Goal: Transaction & Acquisition: Obtain resource

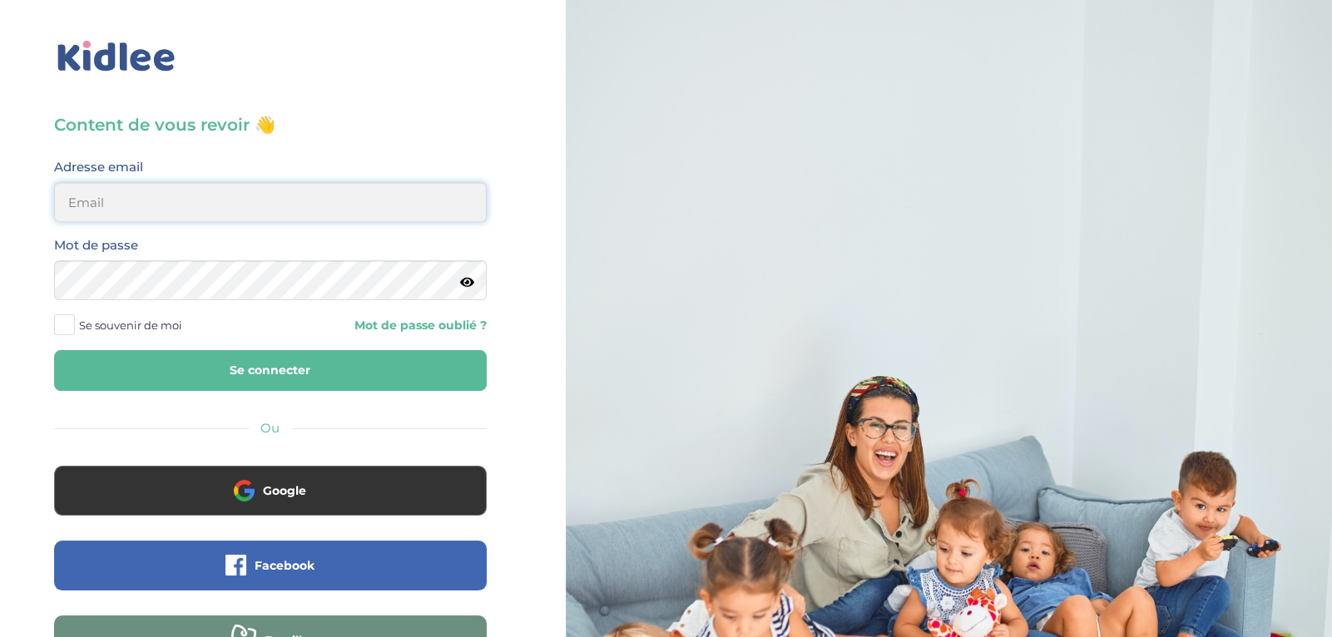
type input "[EMAIL_ADDRESS][DOMAIN_NAME]"
click at [363, 383] on button "Se connecter" at bounding box center [270, 370] width 433 height 41
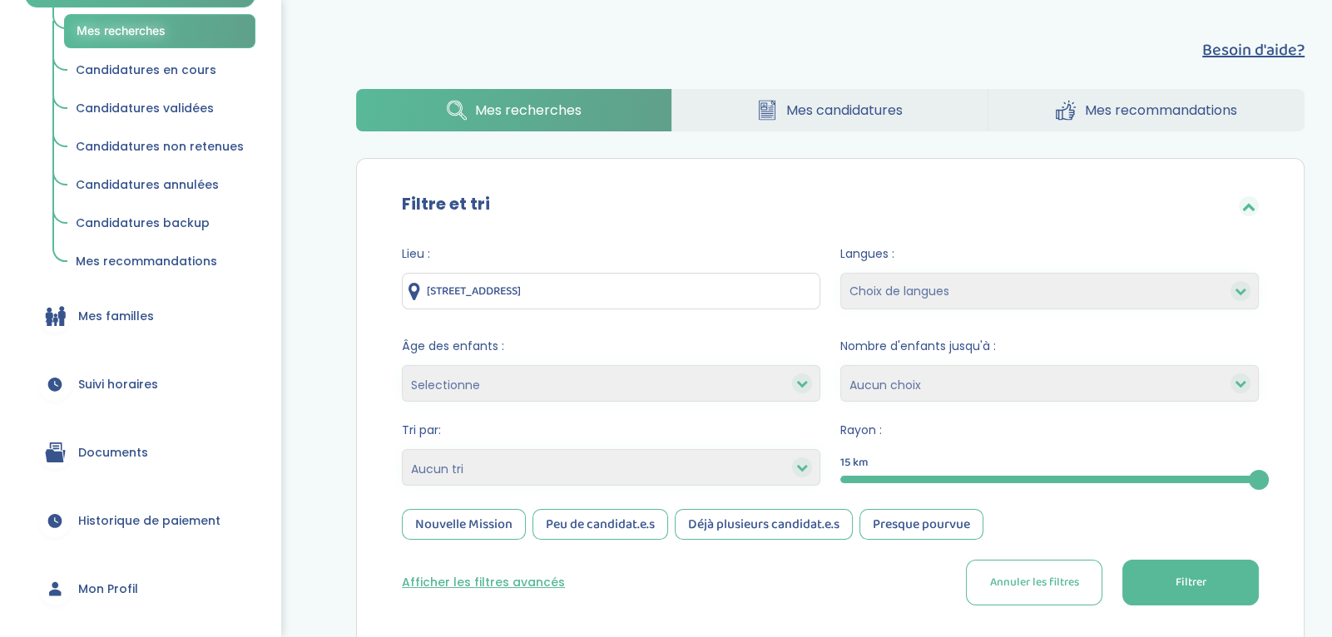
scroll to position [261, 0]
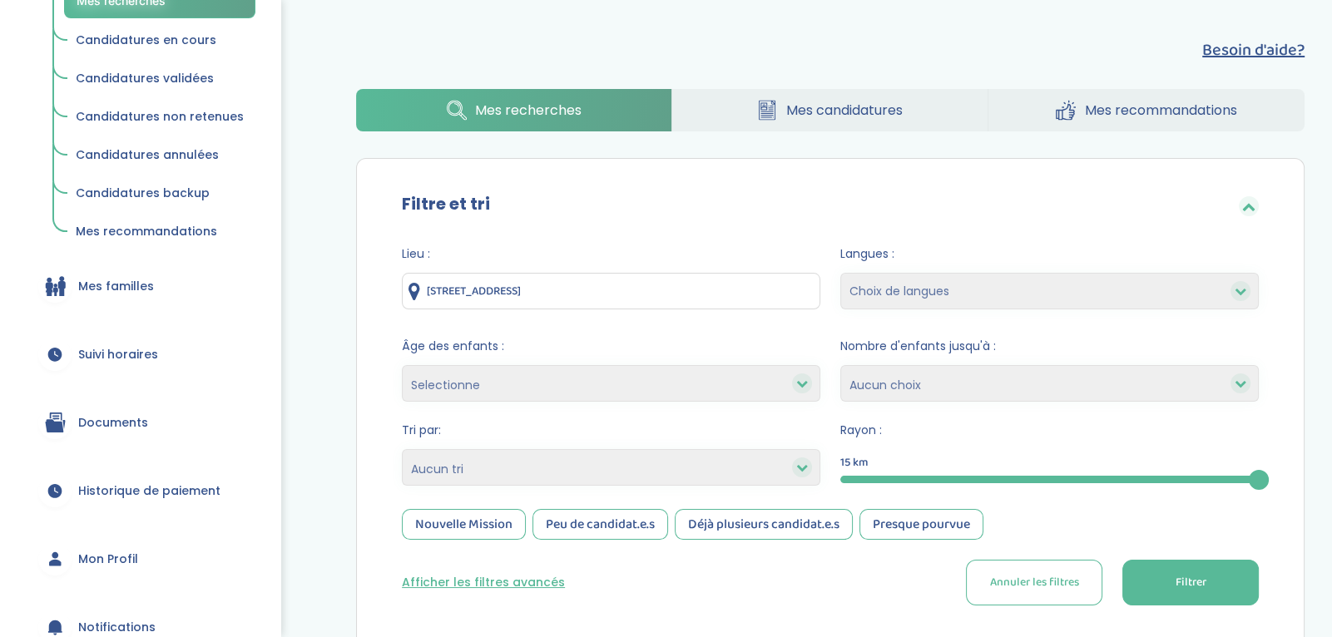
click at [152, 421] on link "Documents" at bounding box center [140, 423] width 230 height 60
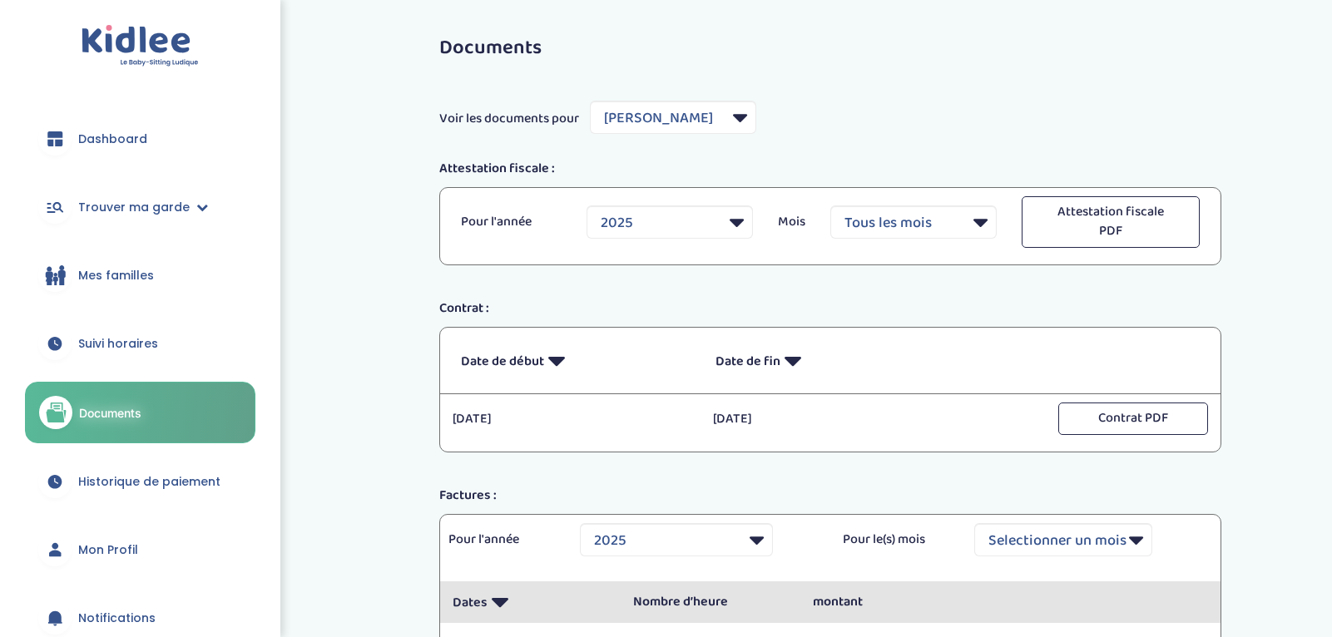
select select "3971"
select select "2025"
click at [726, 104] on select "Filtrer par Famille Gosset Antoine Grand Nathalie Poisson Louis" at bounding box center [673, 117] width 166 height 33
select select "5733"
click at [590, 101] on select "Filtrer par Famille Gosset Antoine Grand Nathalie Poisson Louis" at bounding box center [673, 117] width 166 height 33
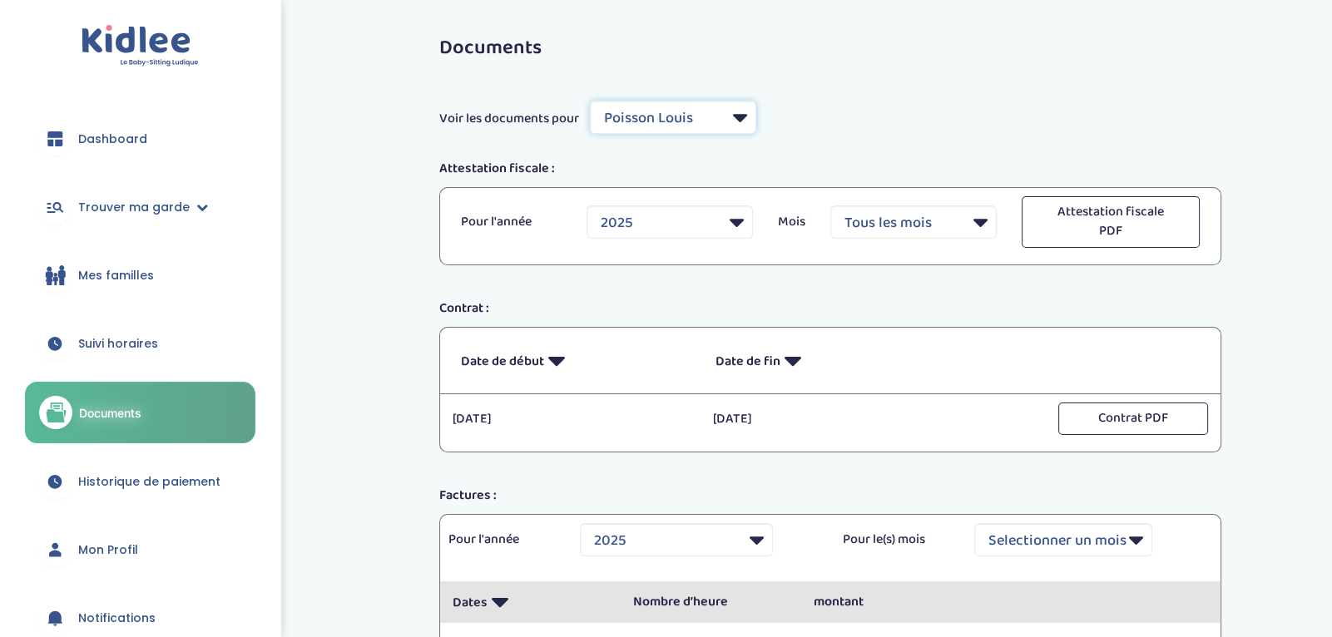
select select
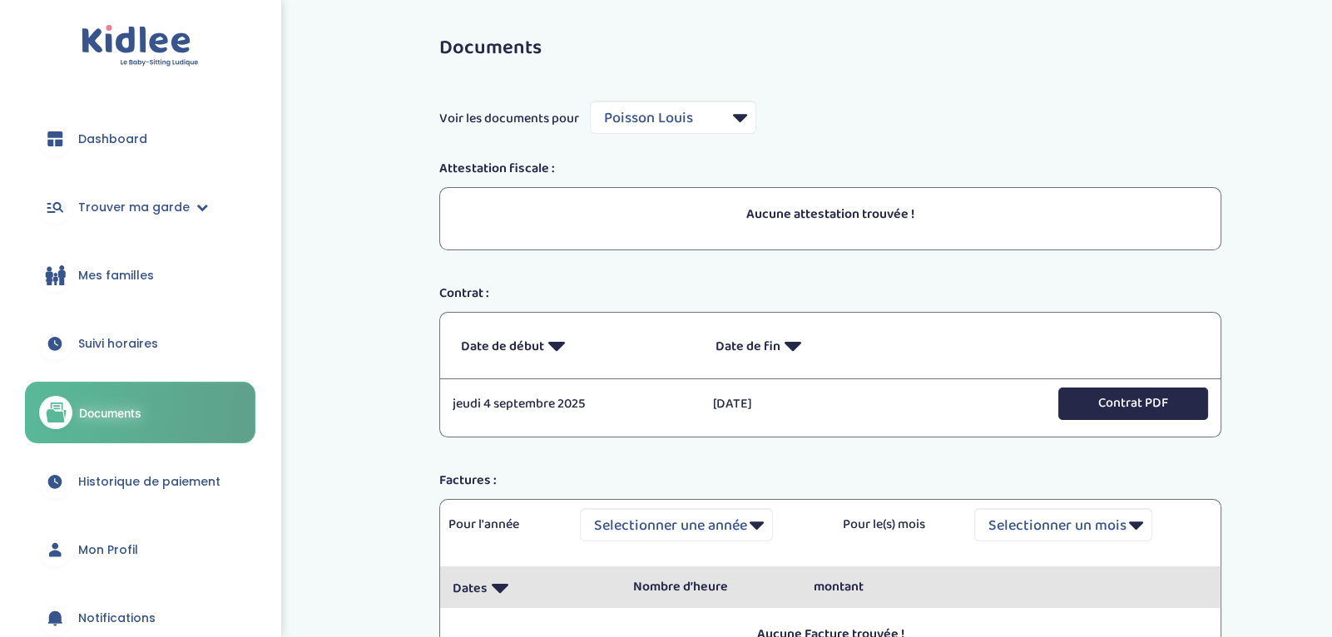
click at [1103, 402] on button "Contrat PDF" at bounding box center [1133, 404] width 150 height 32
